Goal: Information Seeking & Learning: Check status

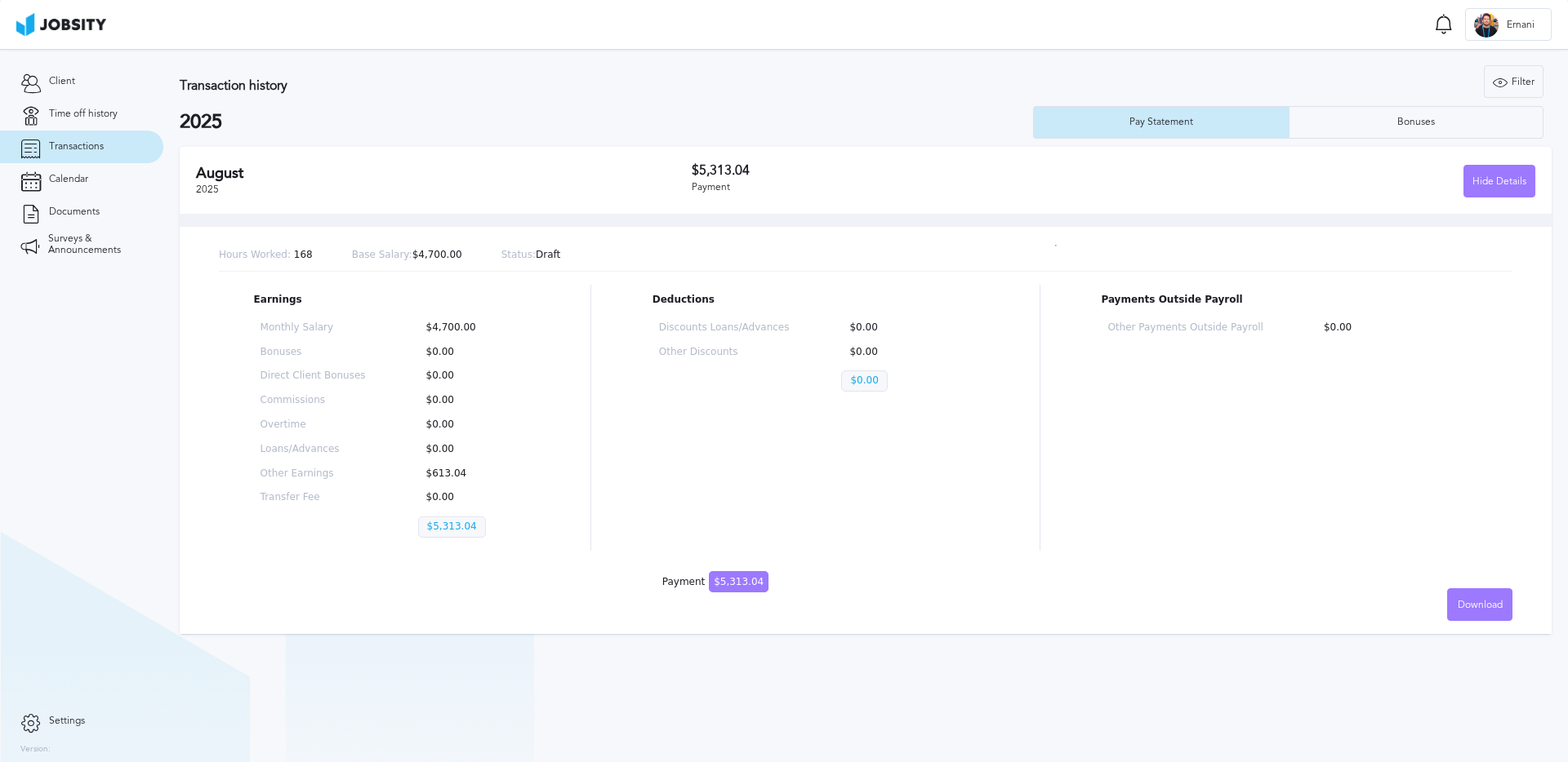
click at [465, 147] on div "[DATE] $5,313.04 Payment Hide Details" at bounding box center [865, 180] width 1372 height 67
click at [548, 193] on div "[DATE]" at bounding box center [444, 180] width 496 height 32
click at [1336, 123] on div "Bonuses" at bounding box center [1416, 123] width 254 height 33
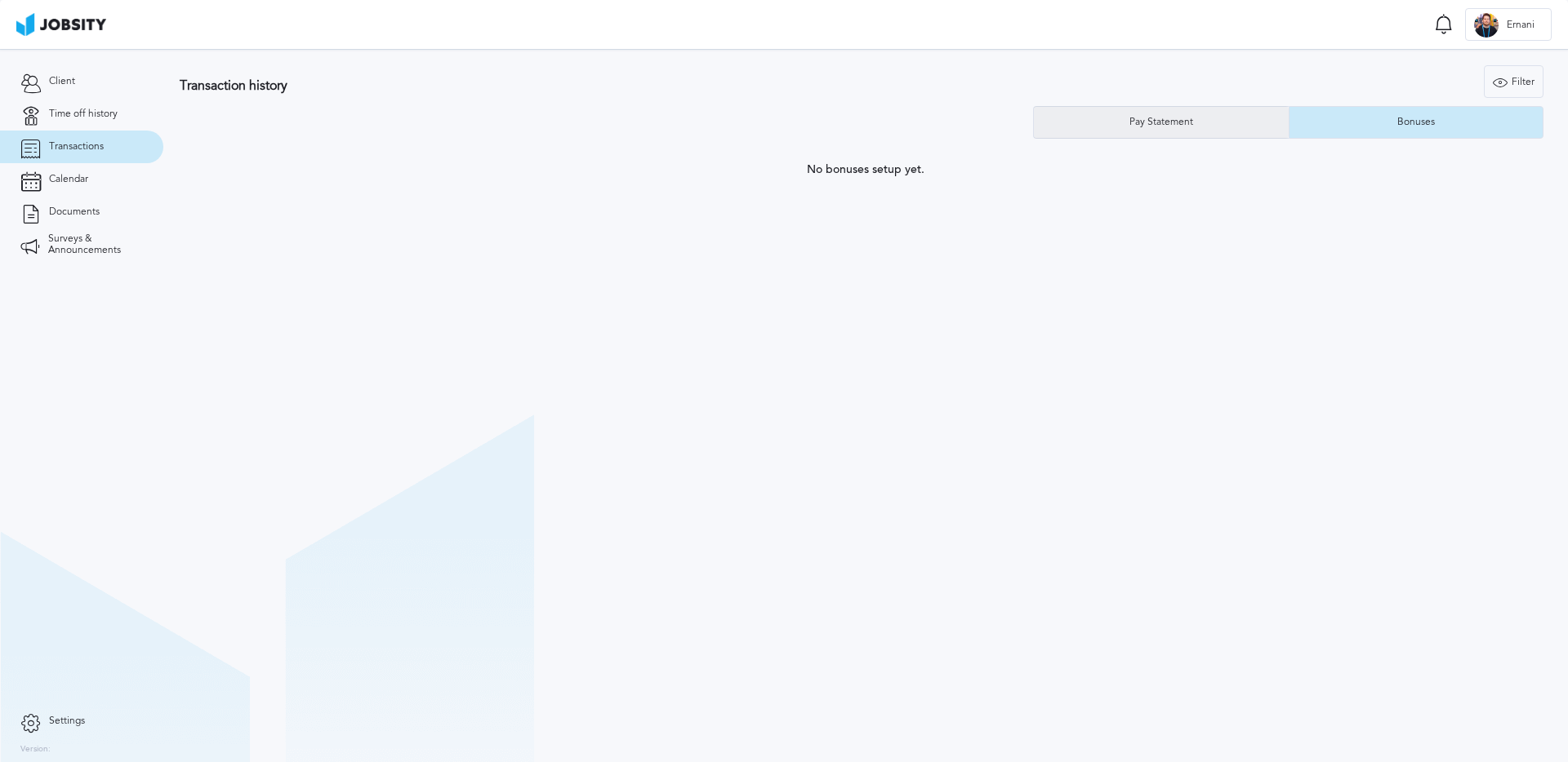
click at [1211, 120] on div "Pay Statement" at bounding box center [1162, 123] width 254 height 33
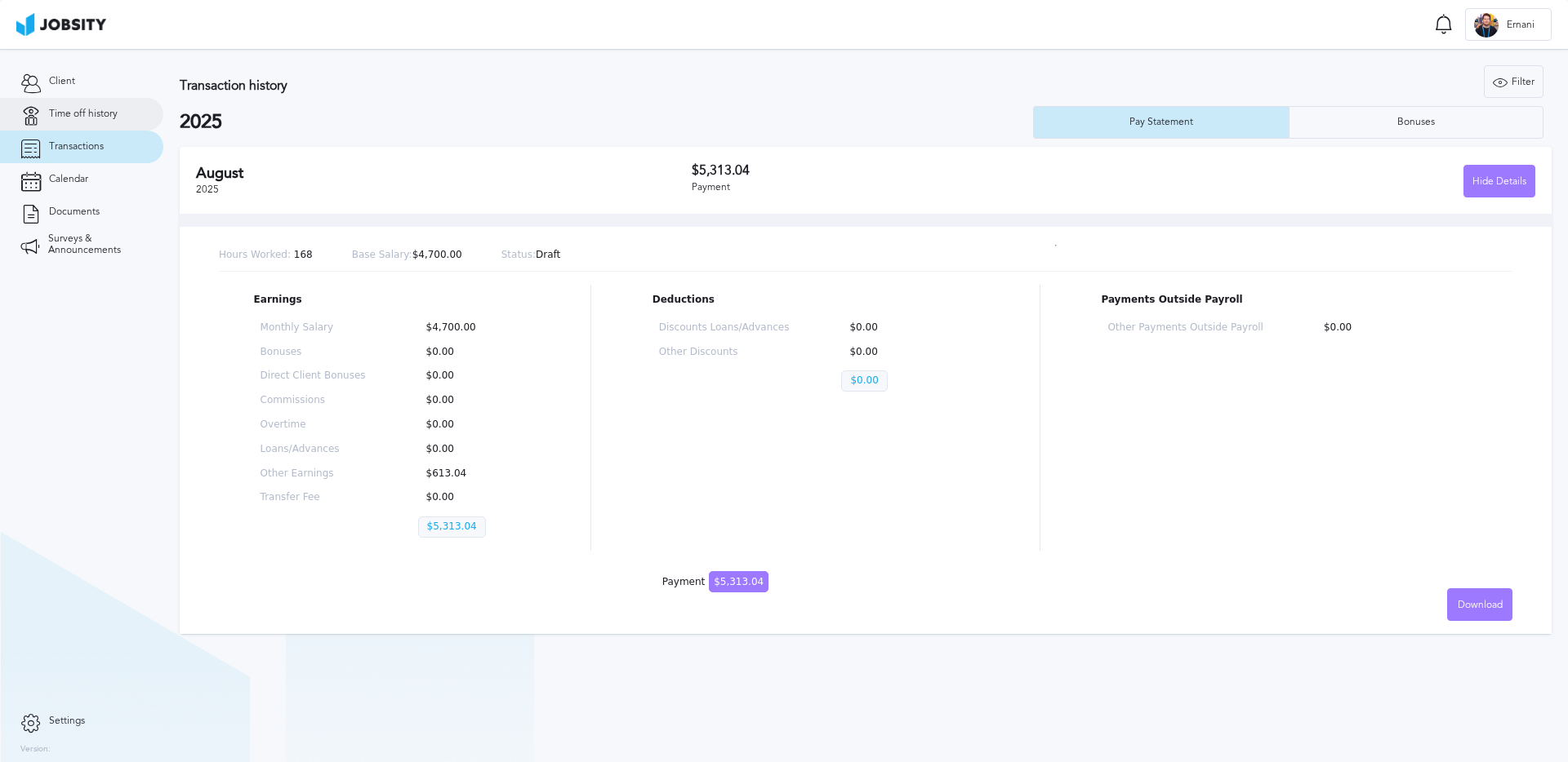
click at [47, 119] on link "Time off history" at bounding box center [81, 114] width 163 height 33
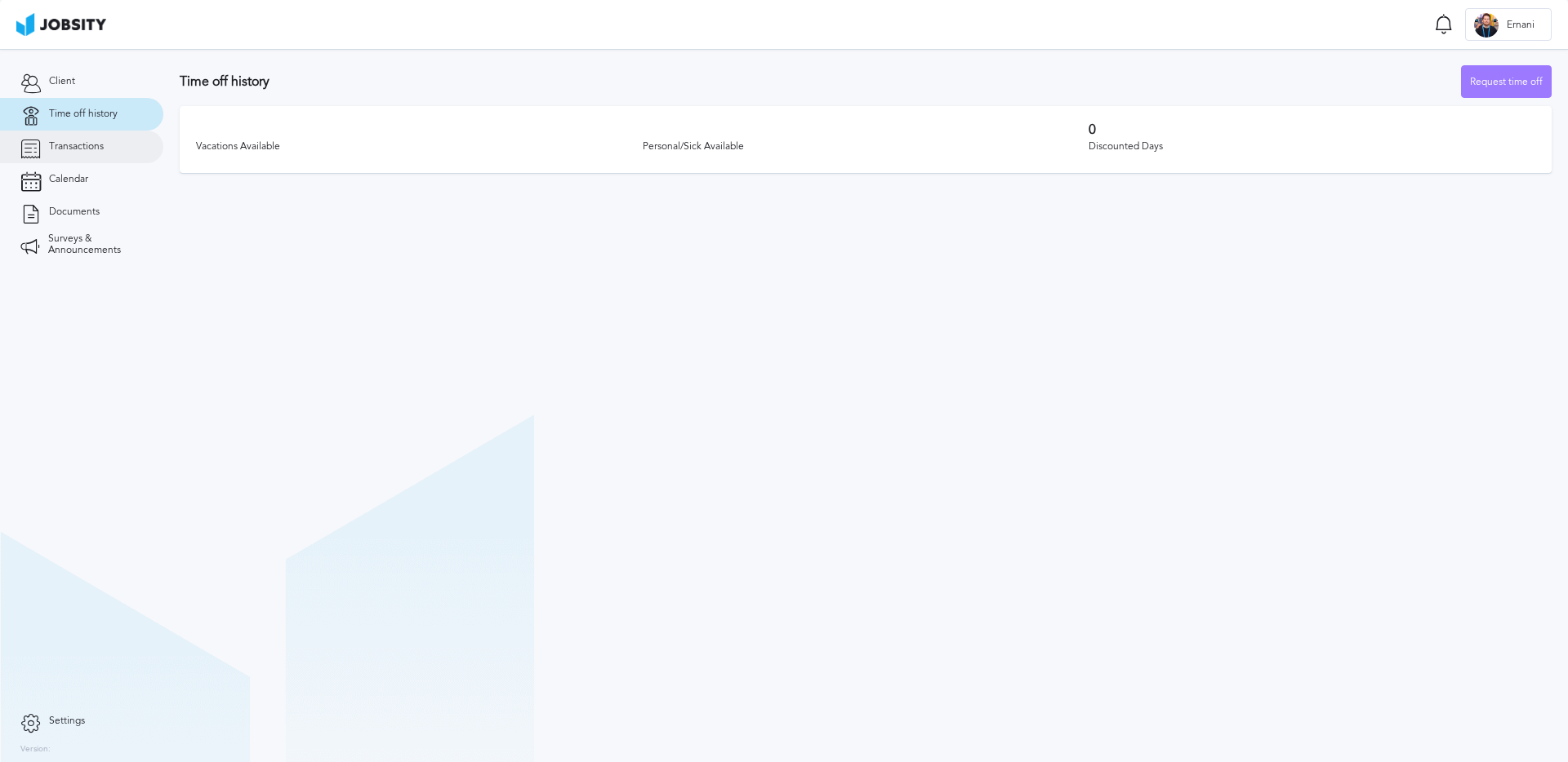
click at [68, 149] on span "Transactions" at bounding box center [77, 146] width 55 height 11
